Goal: Task Accomplishment & Management: Manage account settings

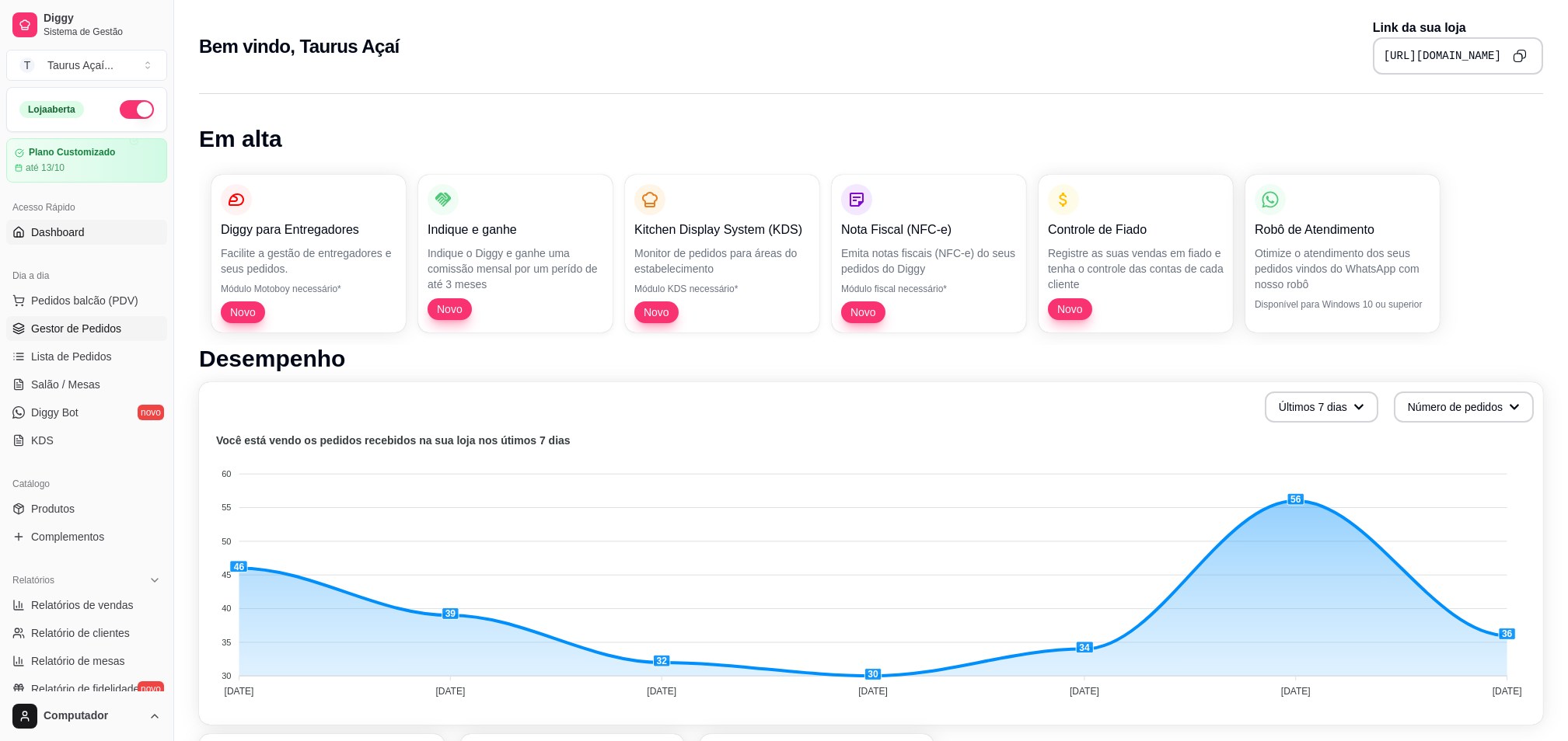
click at [105, 338] on link "Gestor de Pedidos" at bounding box center [86, 328] width 161 height 25
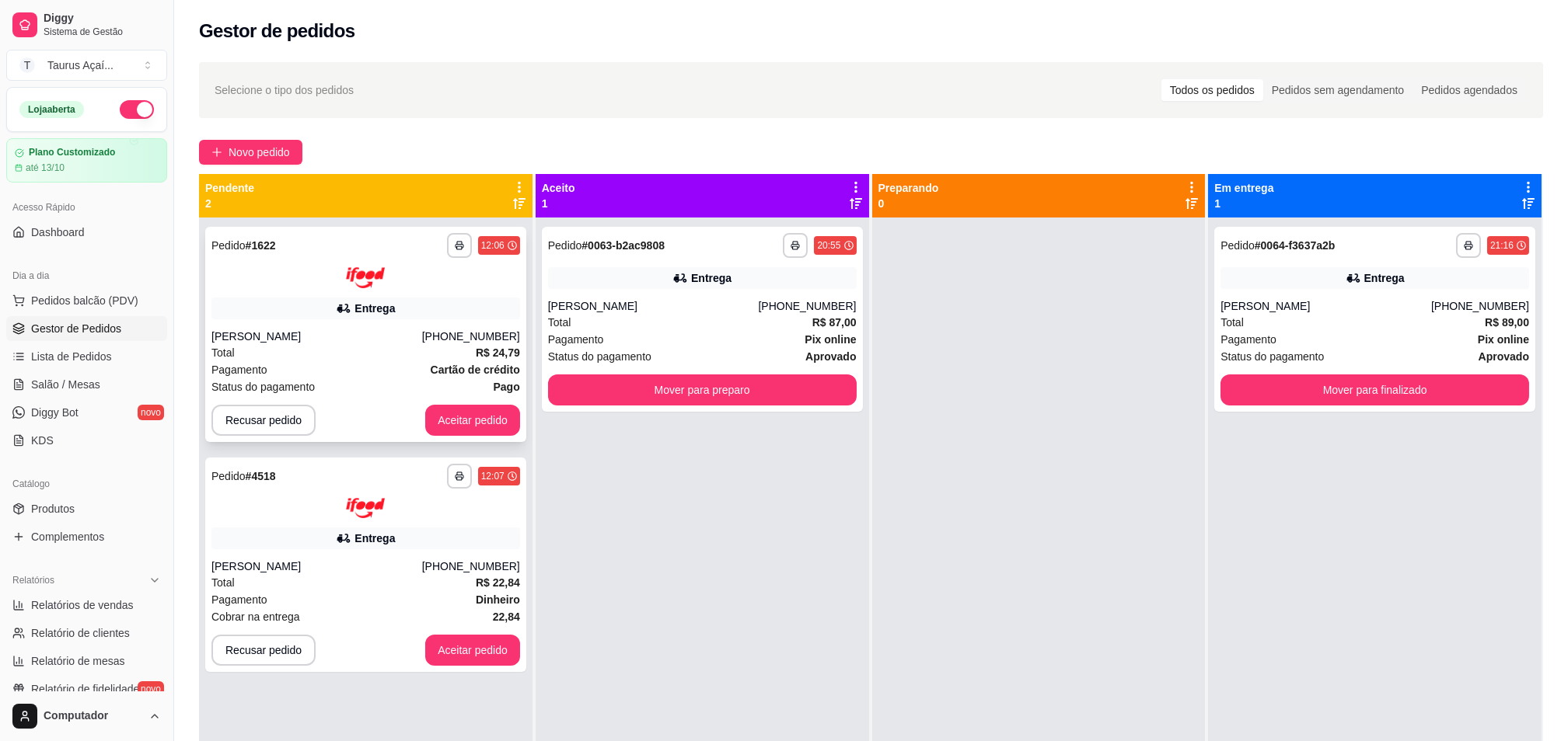
click at [437, 358] on div "Total R$ 24,79" at bounding box center [366, 353] width 309 height 18
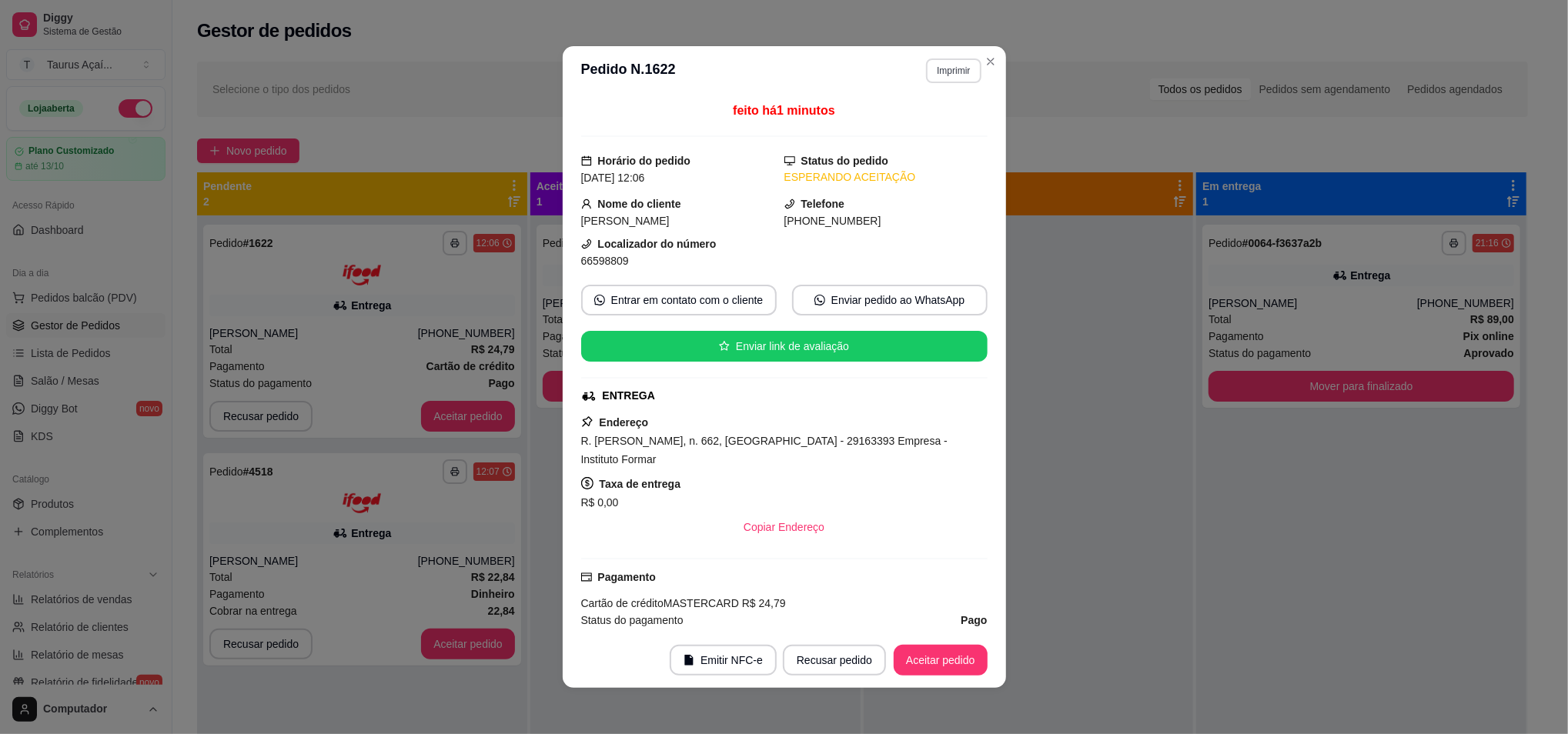
click at [949, 69] on button "Imprimir" at bounding box center [954, 71] width 54 height 25
click at [927, 119] on button "IMPRESSORA" at bounding box center [919, 125] width 111 height 25
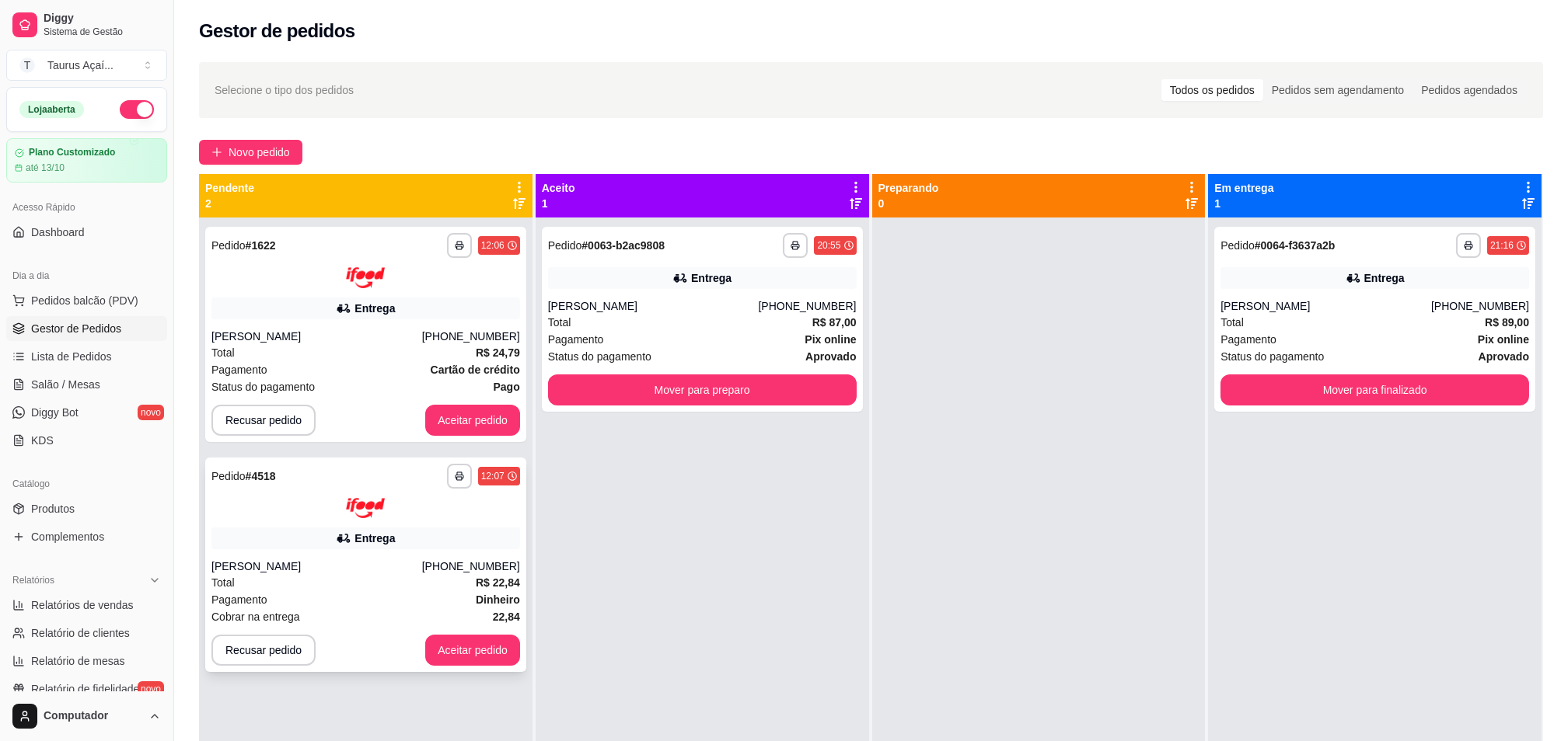
click at [396, 540] on div "Entrega" at bounding box center [366, 538] width 309 height 22
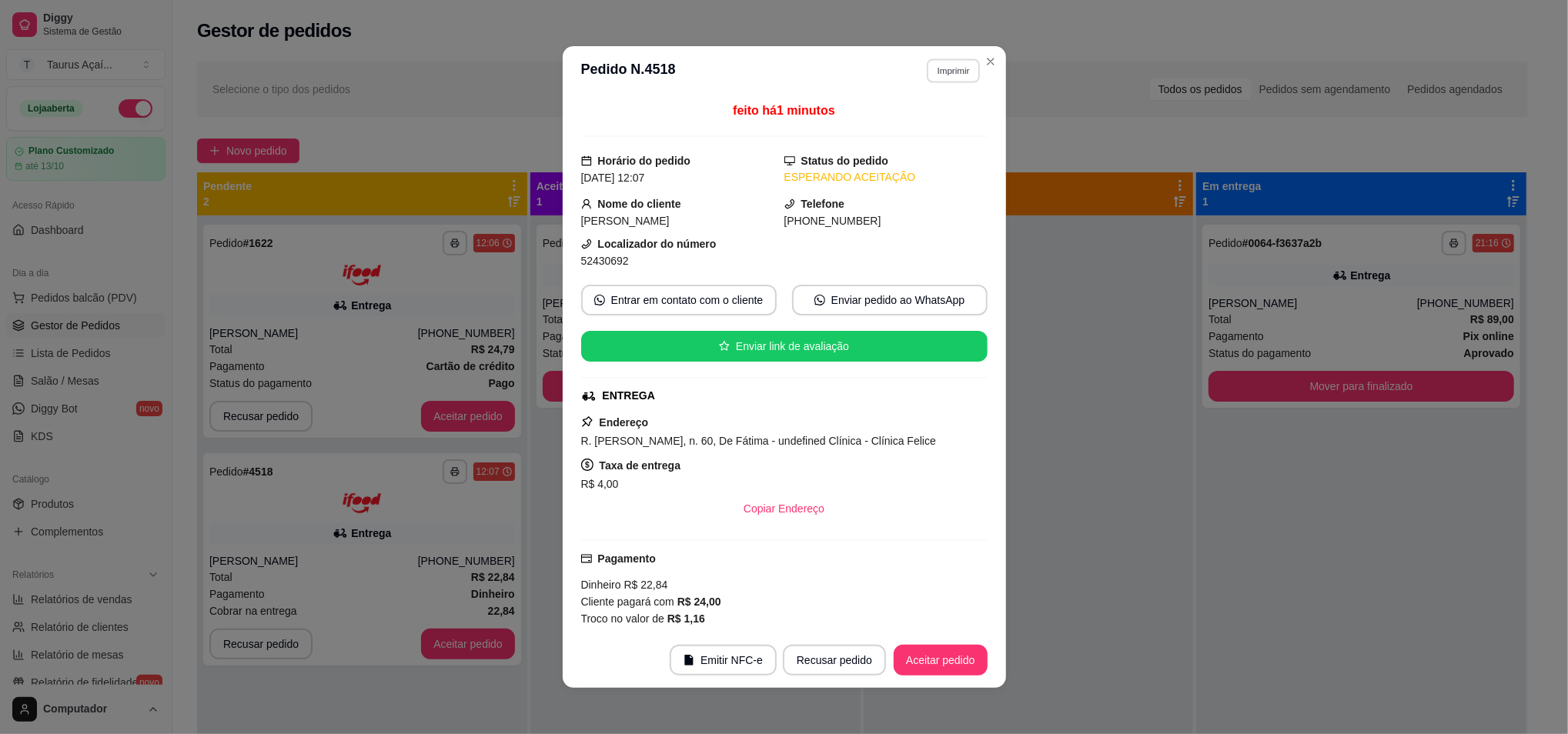
click at [954, 68] on button "Imprimir" at bounding box center [953, 70] width 53 height 24
click at [928, 116] on button "IMPRESSORA" at bounding box center [918, 125] width 108 height 24
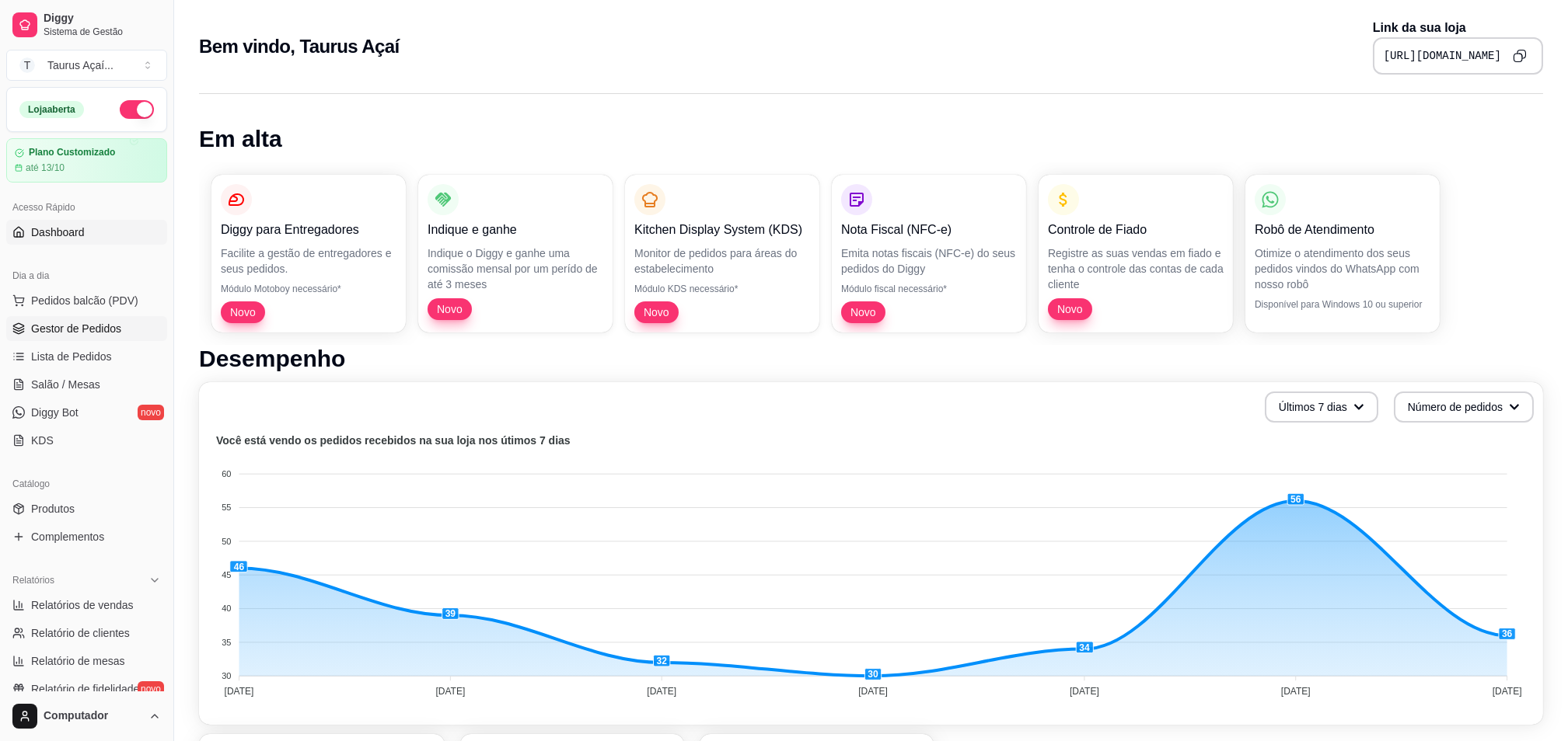
click at [92, 327] on span "Gestor de Pedidos" at bounding box center [76, 328] width 90 height 16
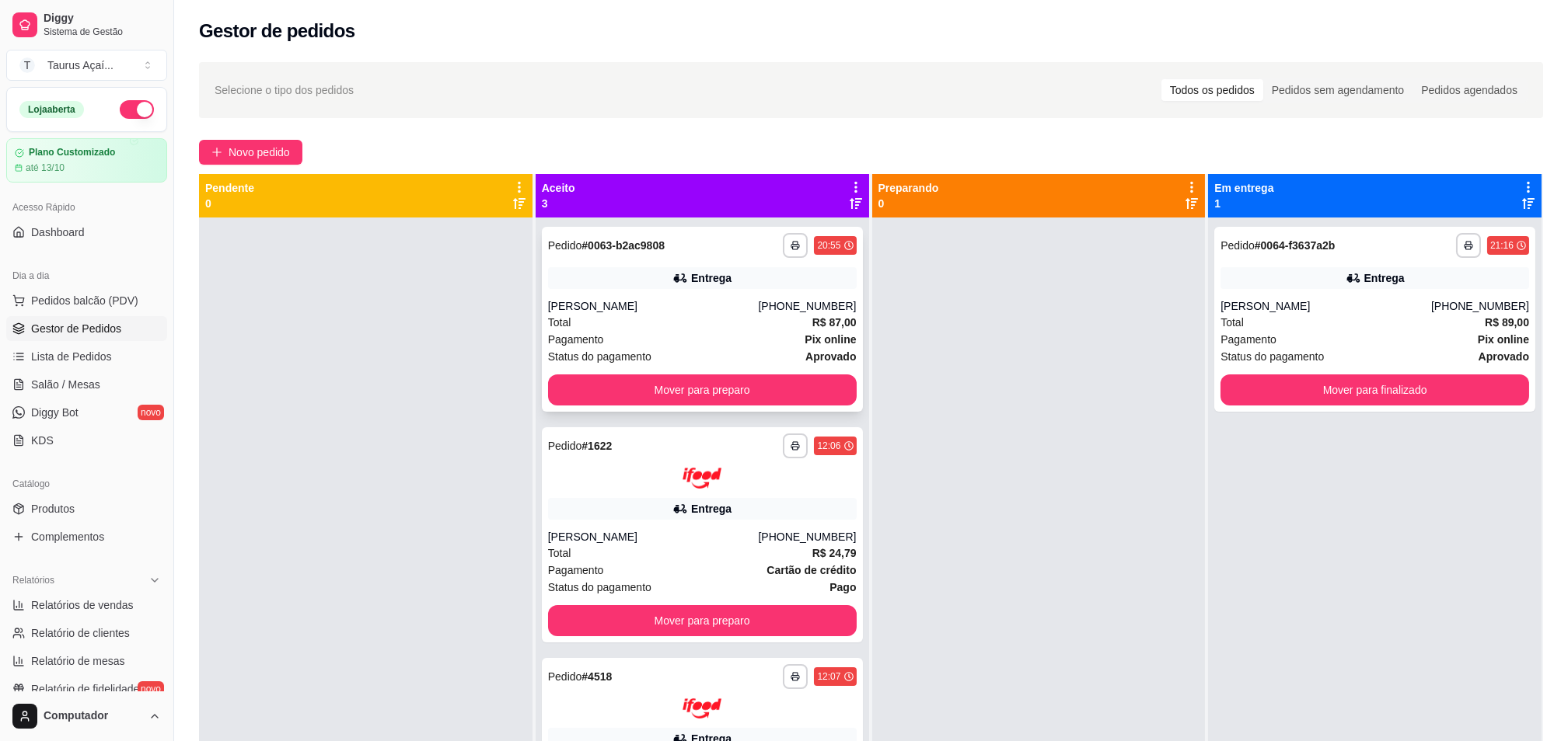
click at [722, 327] on div "Total R$ 87,00" at bounding box center [702, 323] width 309 height 18
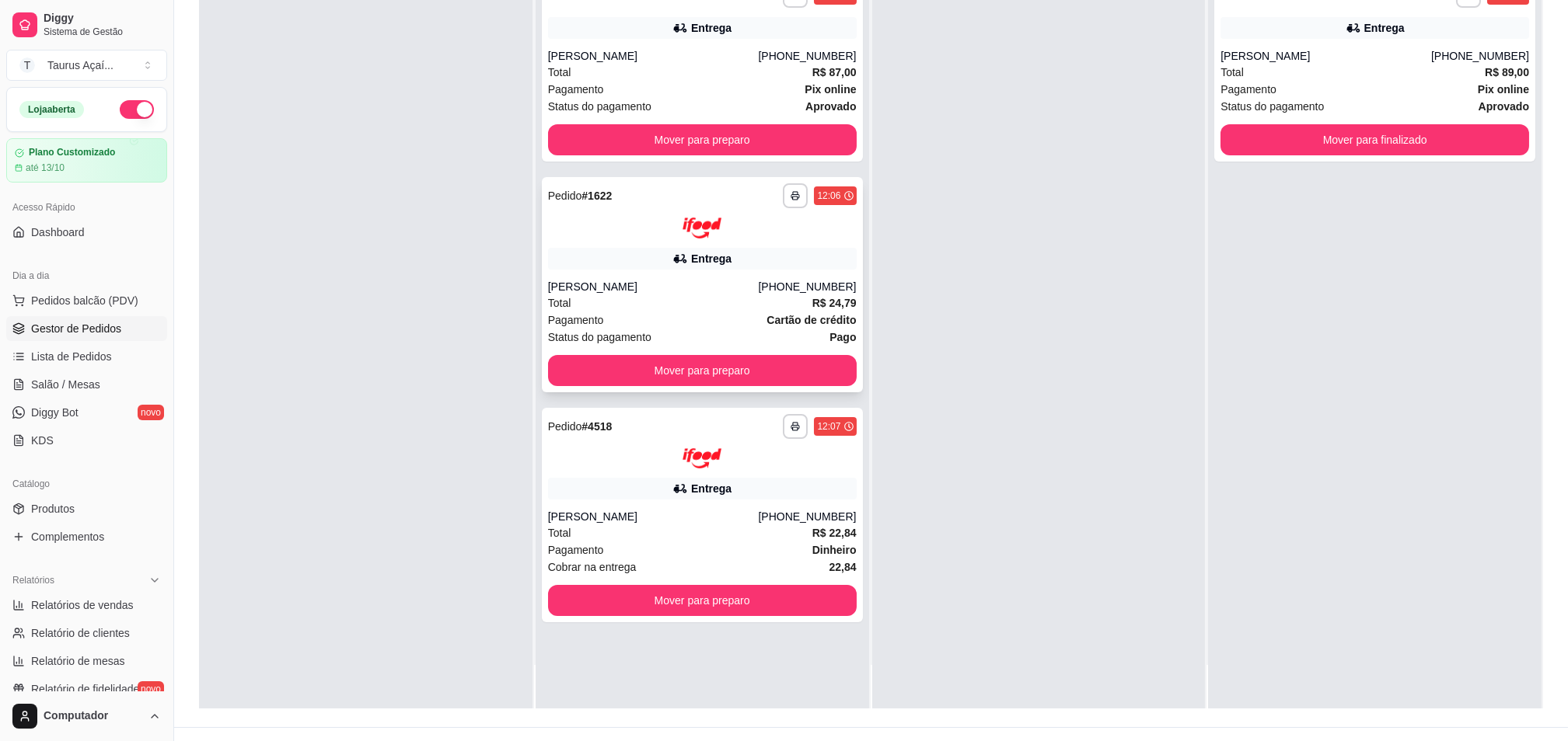
scroll to position [237, 0]
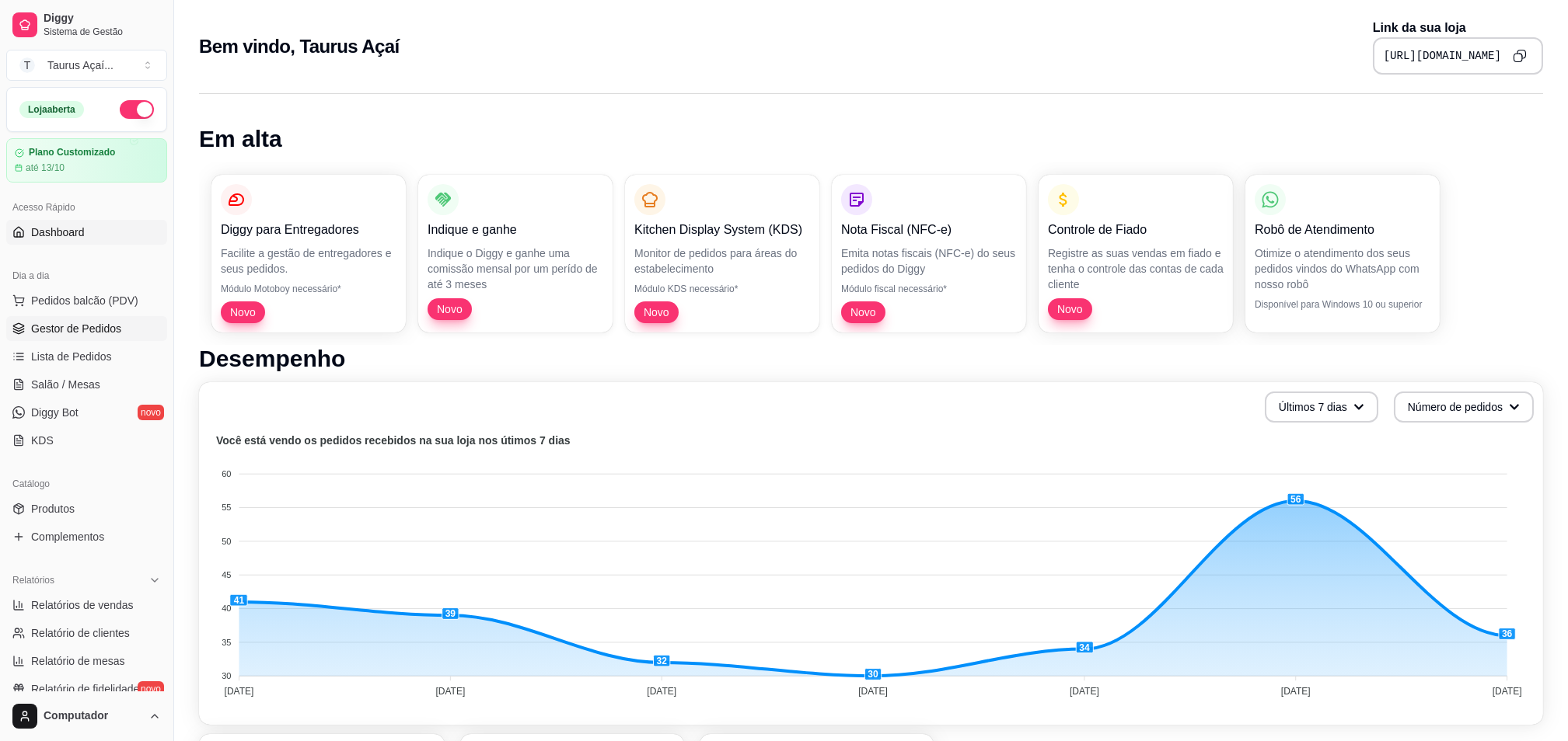
click at [52, 333] on span "Gestor de Pedidos" at bounding box center [76, 328] width 90 height 16
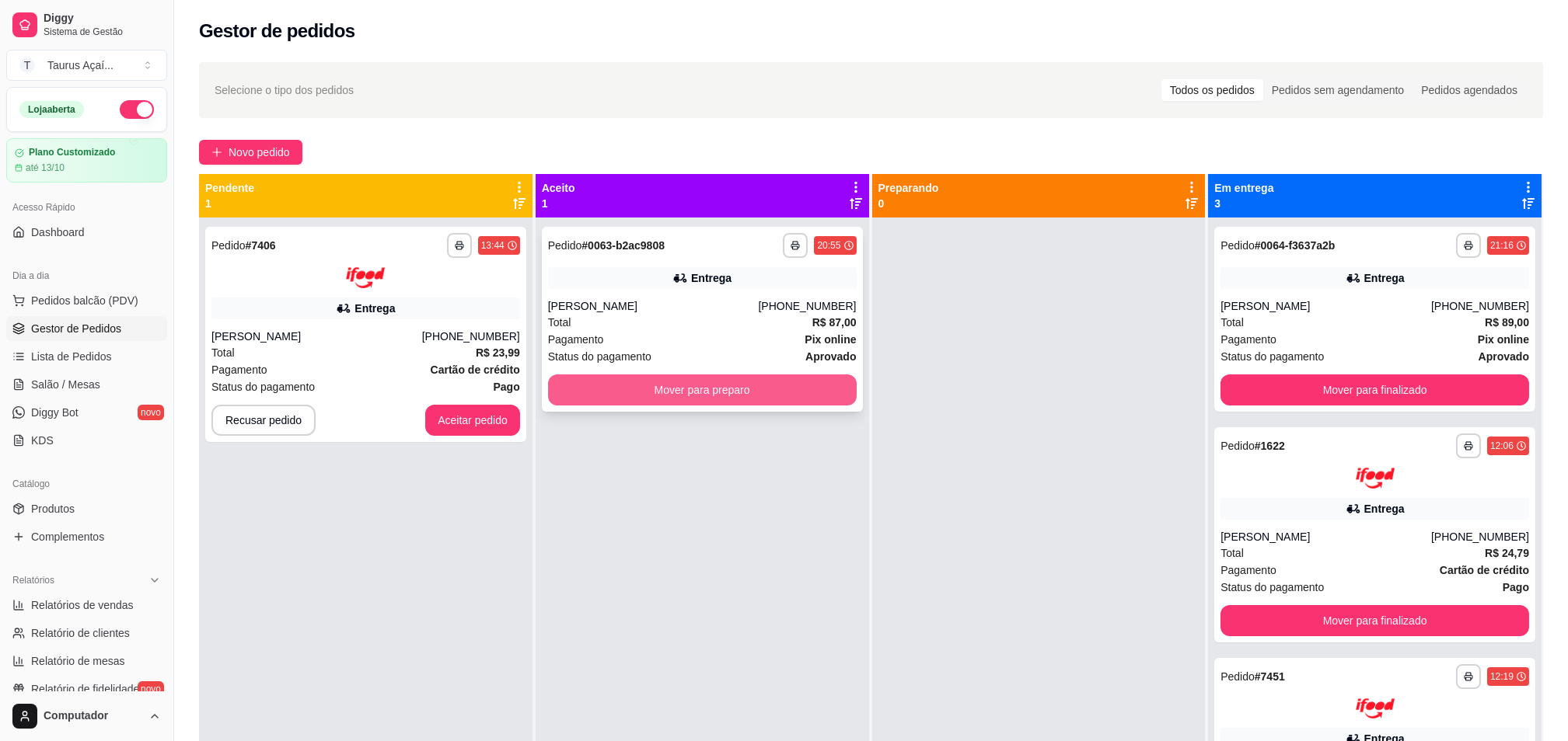
click at [731, 382] on button "Mover para preparo" at bounding box center [702, 389] width 309 height 31
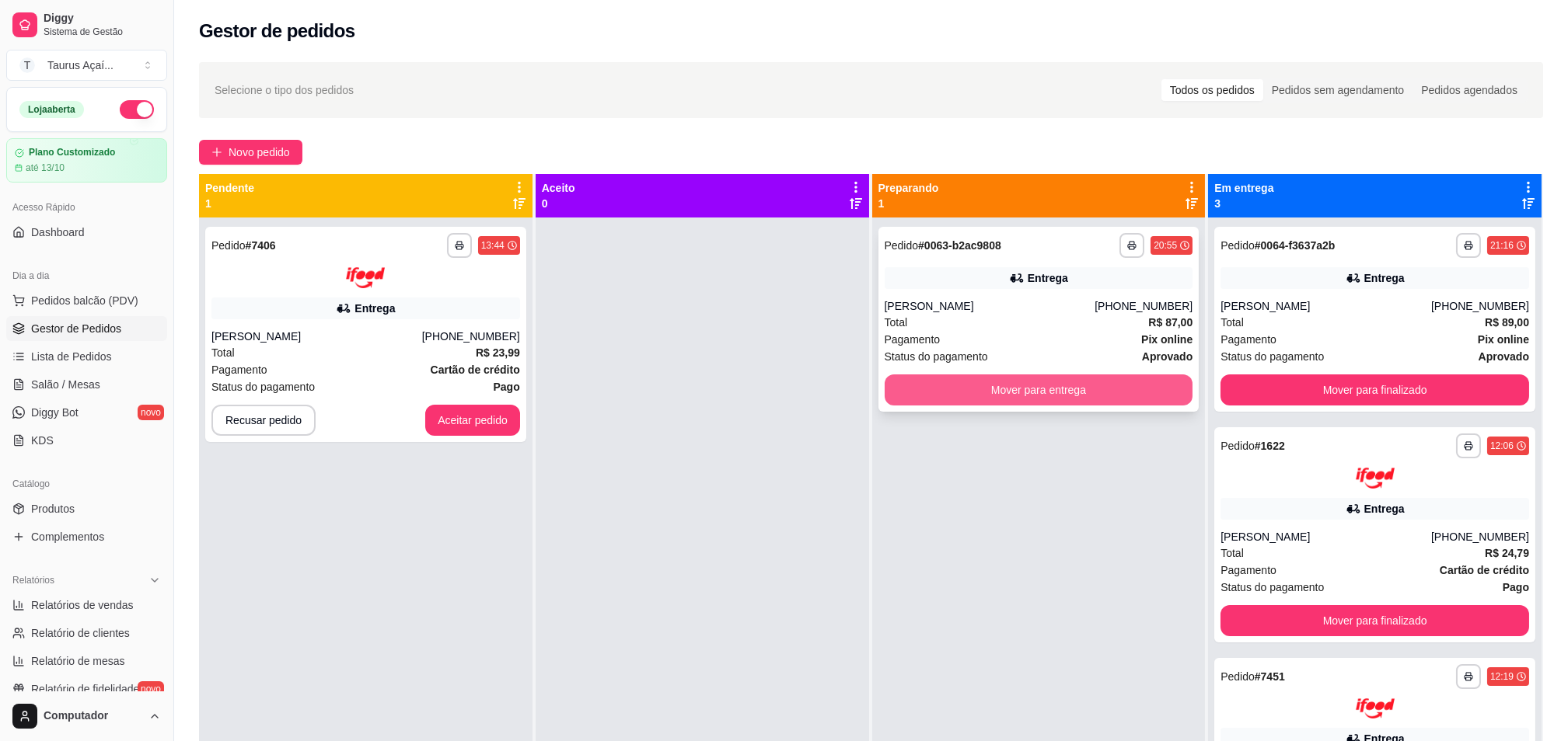
click at [1000, 392] on button "Mover para entrega" at bounding box center [1039, 389] width 309 height 31
